Goal: Entertainment & Leisure: Consume media (video, audio)

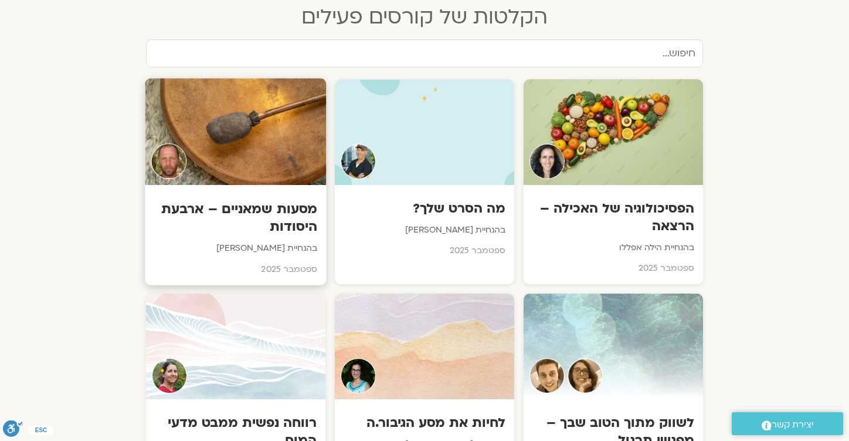
scroll to position [583, 0]
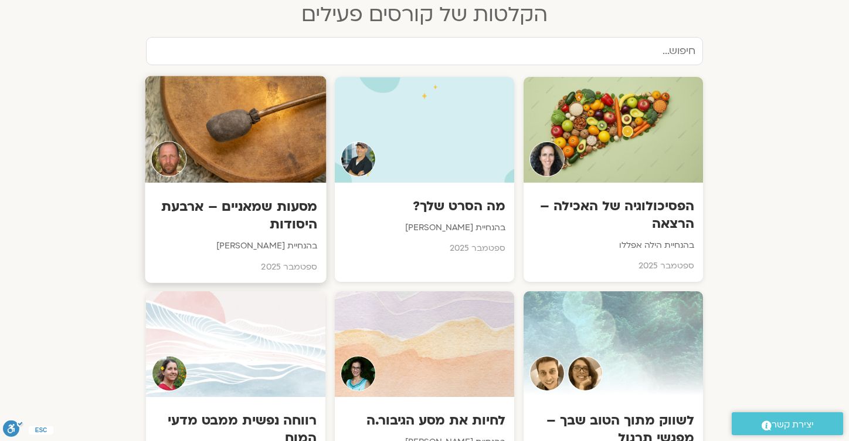
click at [281, 205] on h3 "מסעות שמאניים – ארבעת היסודות" at bounding box center [236, 215] width 164 height 36
